Goal: Information Seeking & Learning: Learn about a topic

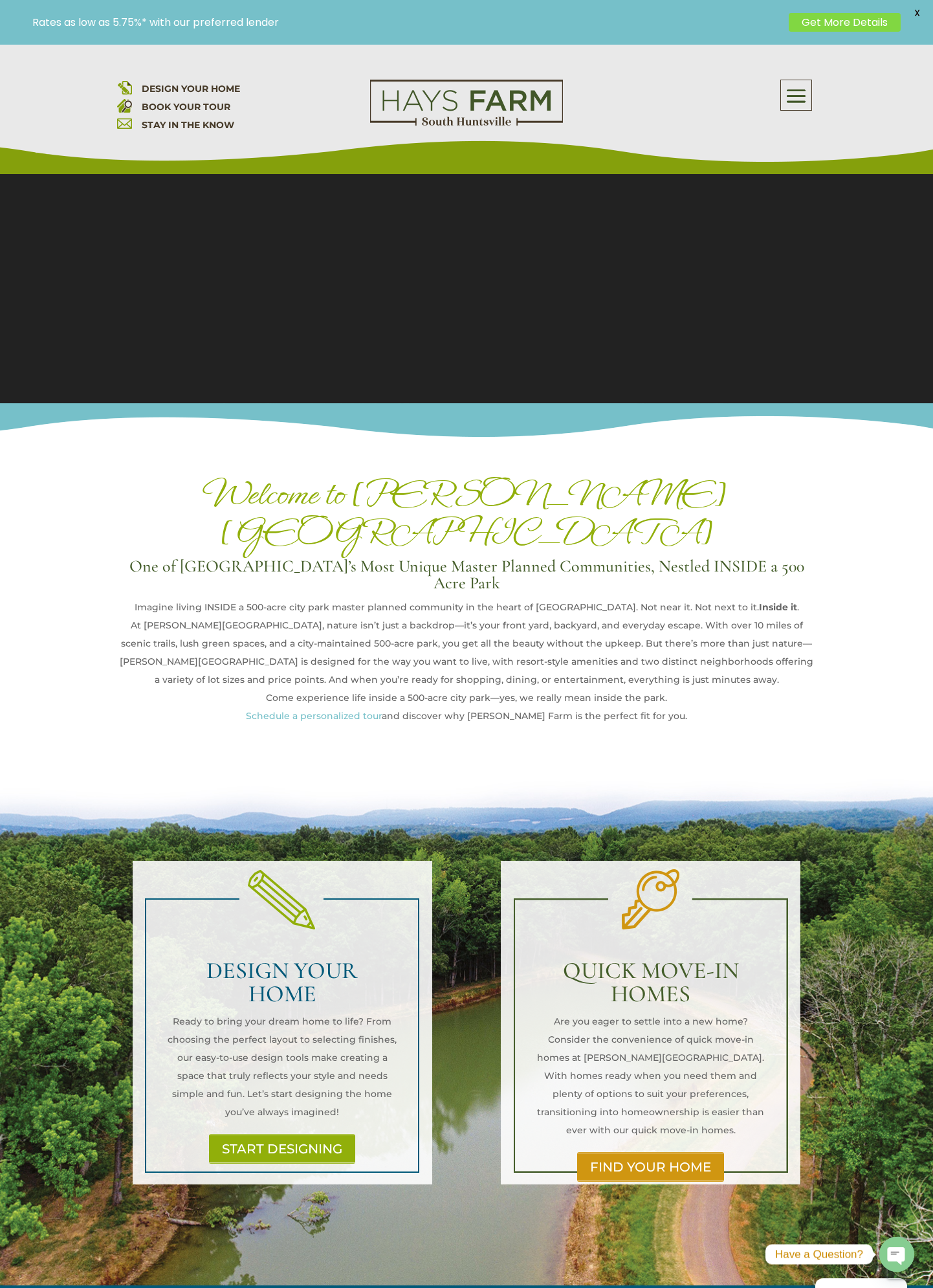
scroll to position [194, 0]
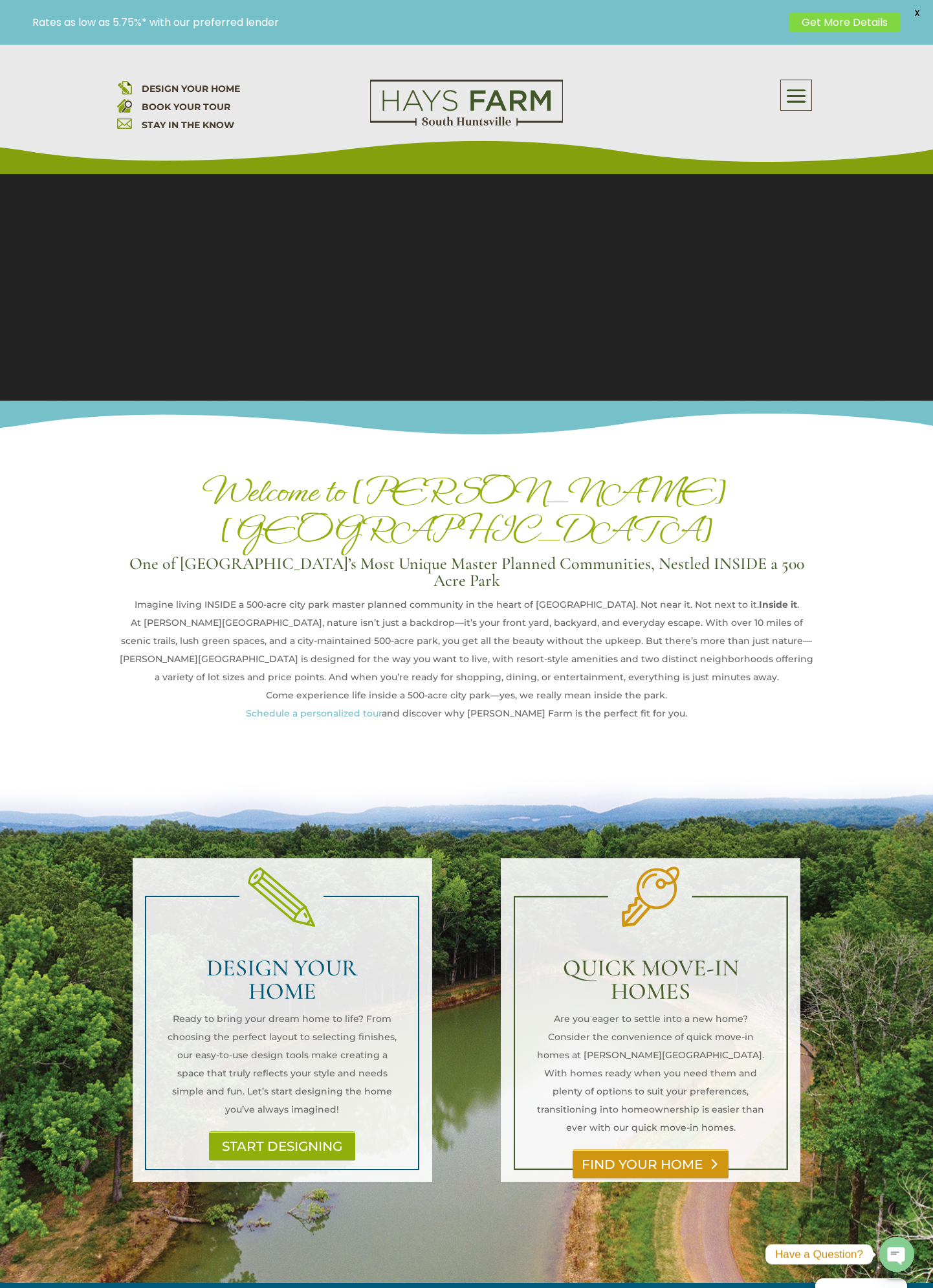
click at [629, 1150] on link "FIND YOUR HOME" at bounding box center [651, 1164] width 156 height 30
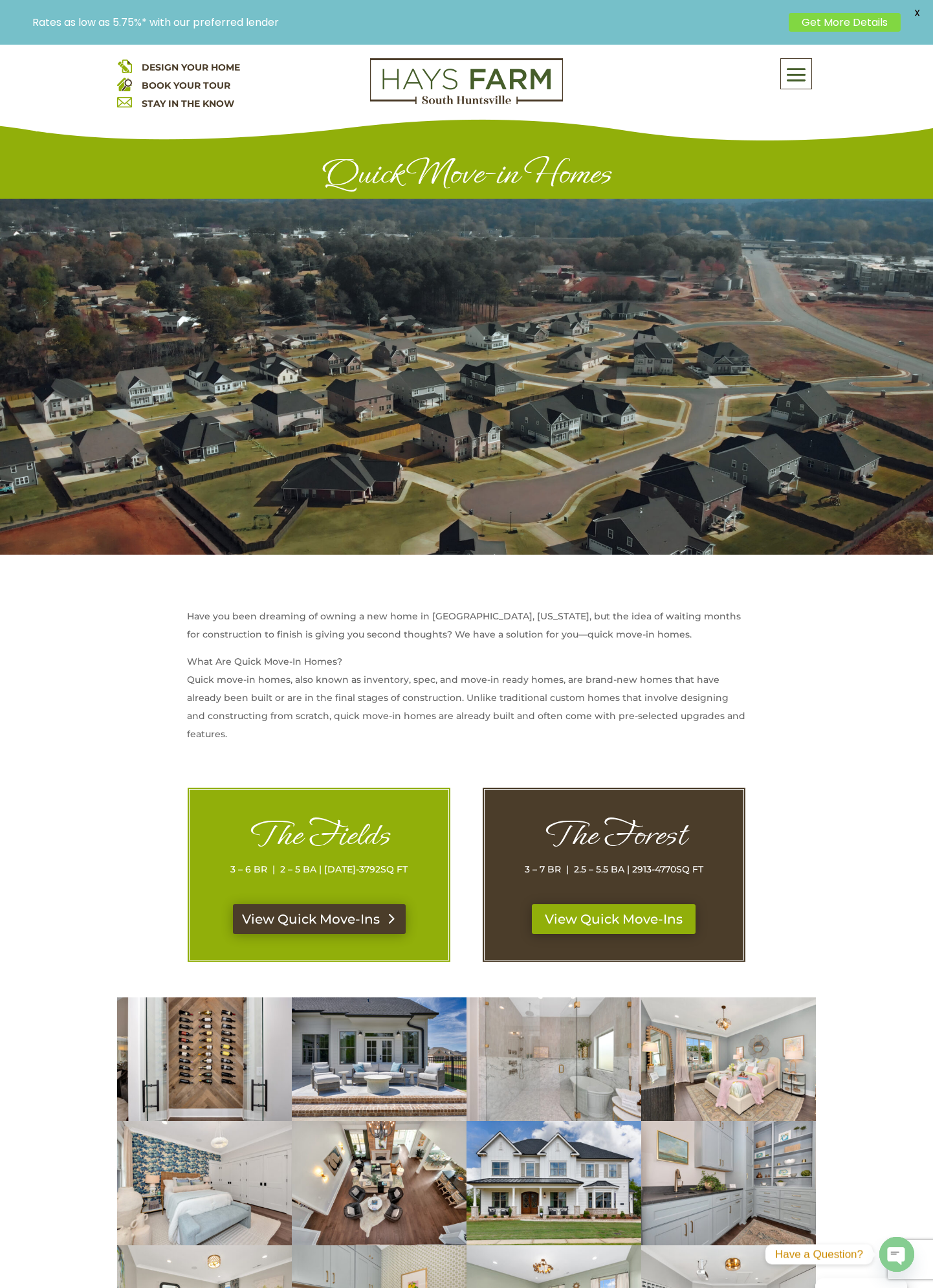
click at [310, 903] on div "The Fields 3 – 6 BR | 2 – 5 BA | [DATE]-3792 SQ FT View Quick Move-Ins" at bounding box center [318, 875] width 264 height 176
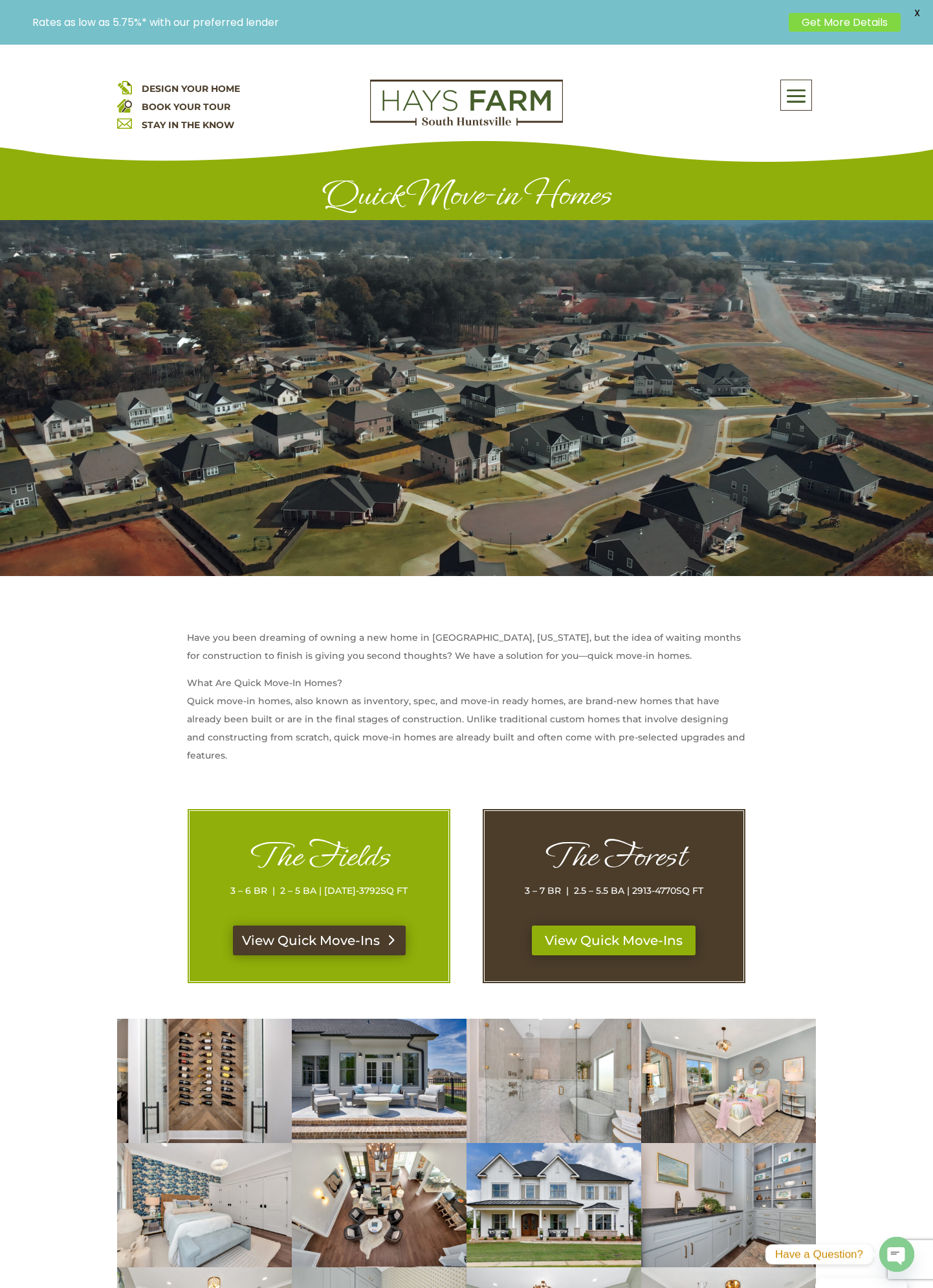
click at [317, 941] on link "View Quick Move-Ins" at bounding box center [319, 941] width 173 height 30
